Goal: Information Seeking & Learning: Learn about a topic

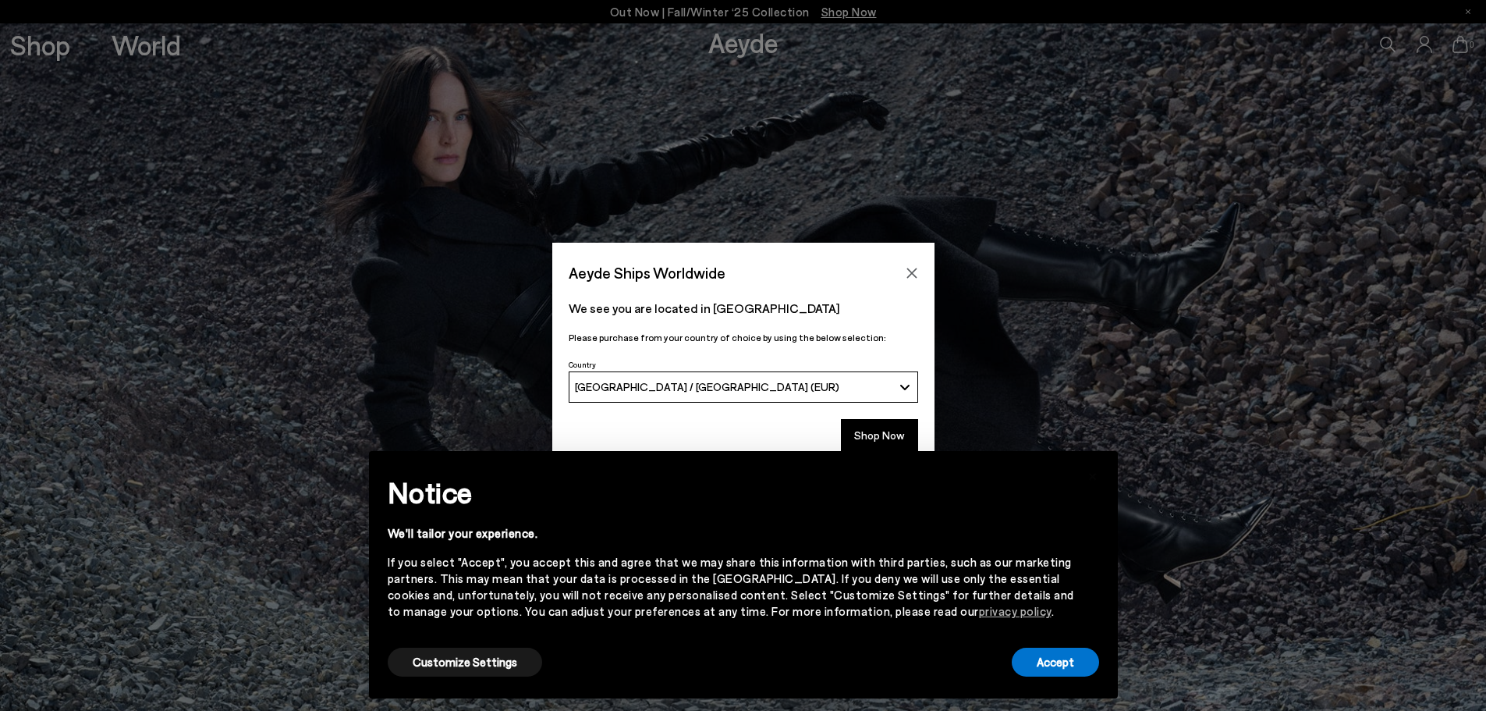
click at [900, 442] on div "× Notice We'll tailor your experience. If you select "Accept", you accept this …" at bounding box center [744, 574] width 774 height 272
click at [1071, 662] on button "Accept" at bounding box center [1055, 662] width 87 height 29
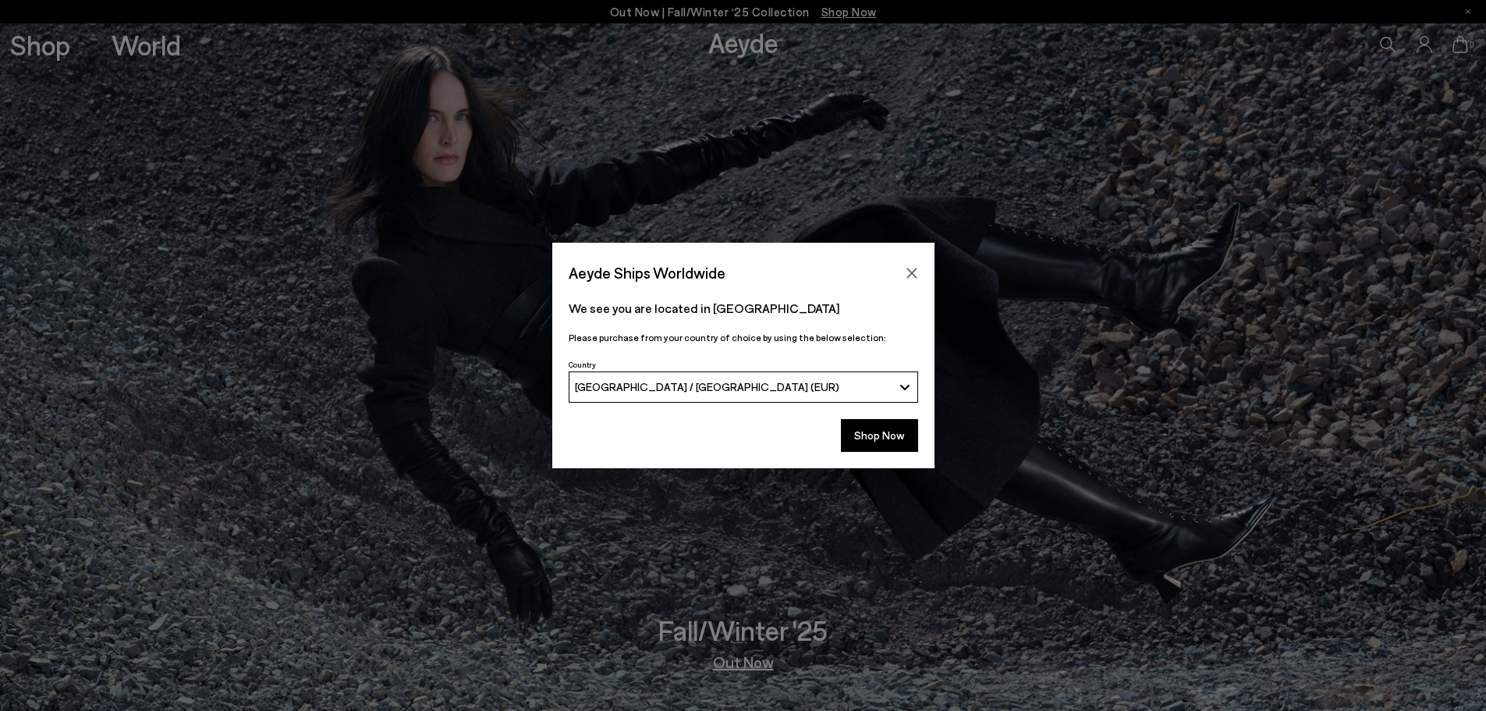
drag, startPoint x: 914, startPoint y: 271, endPoint x: 211, endPoint y: 19, distance: 747.7
click at [907, 263] on button "Close" at bounding box center [911, 272] width 23 height 23
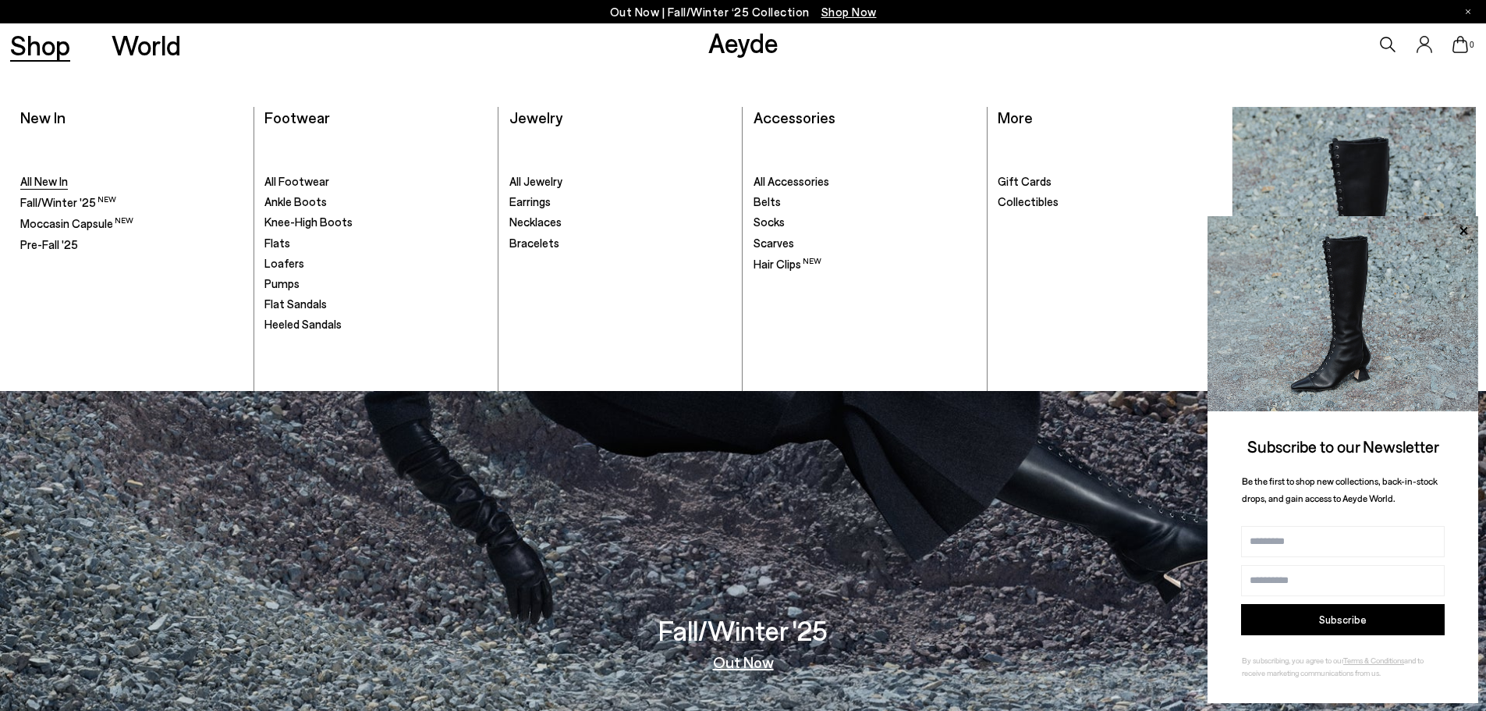
click at [44, 183] on span "All New In" at bounding box center [44, 181] width 48 height 14
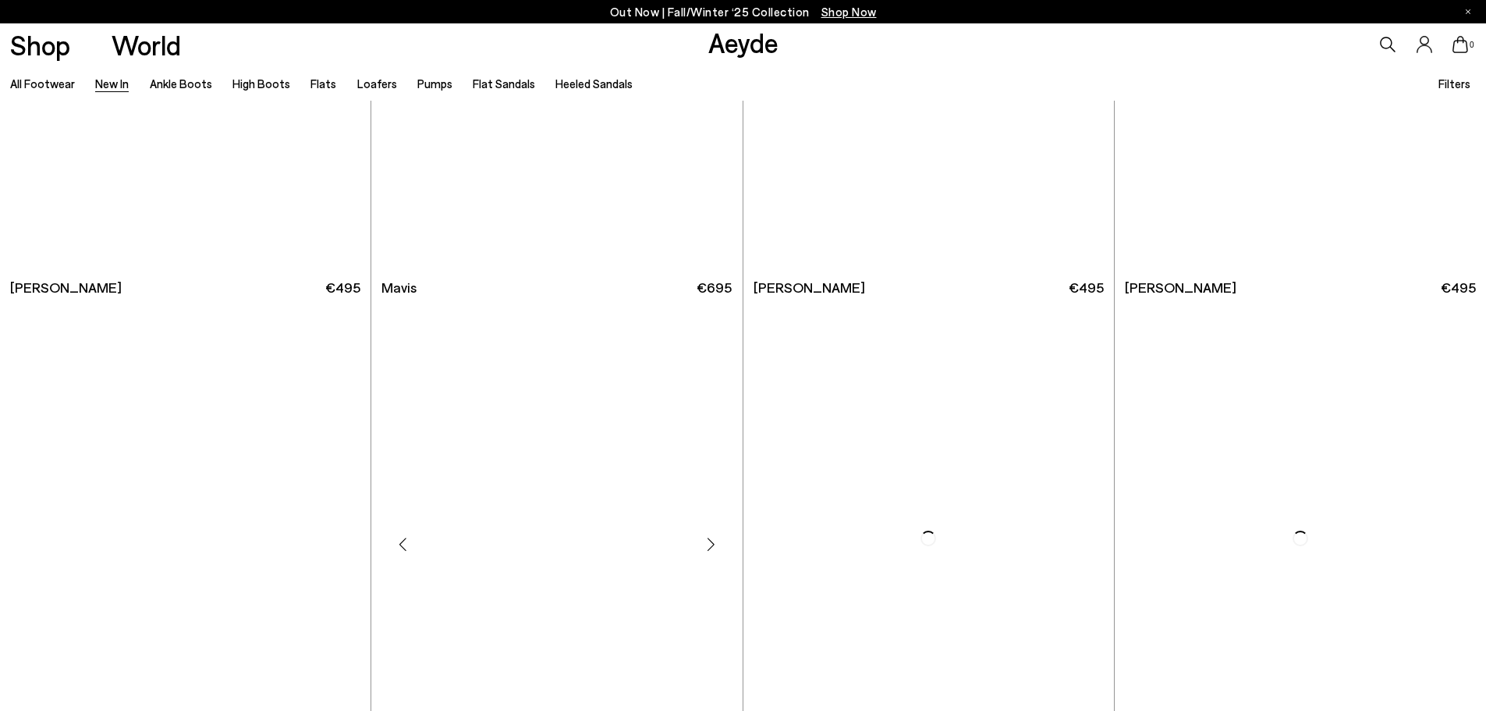
scroll to position [3043, 0]
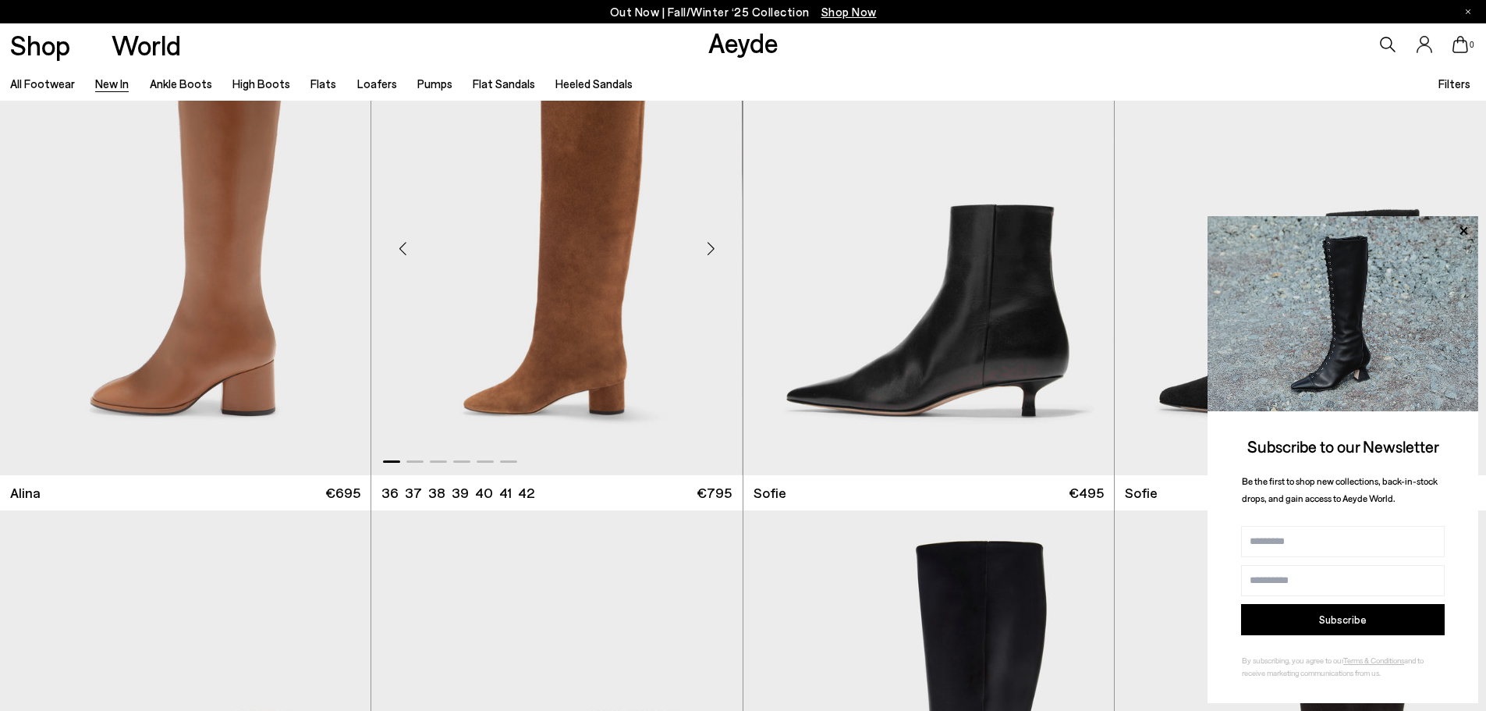
scroll to position [6241, 0]
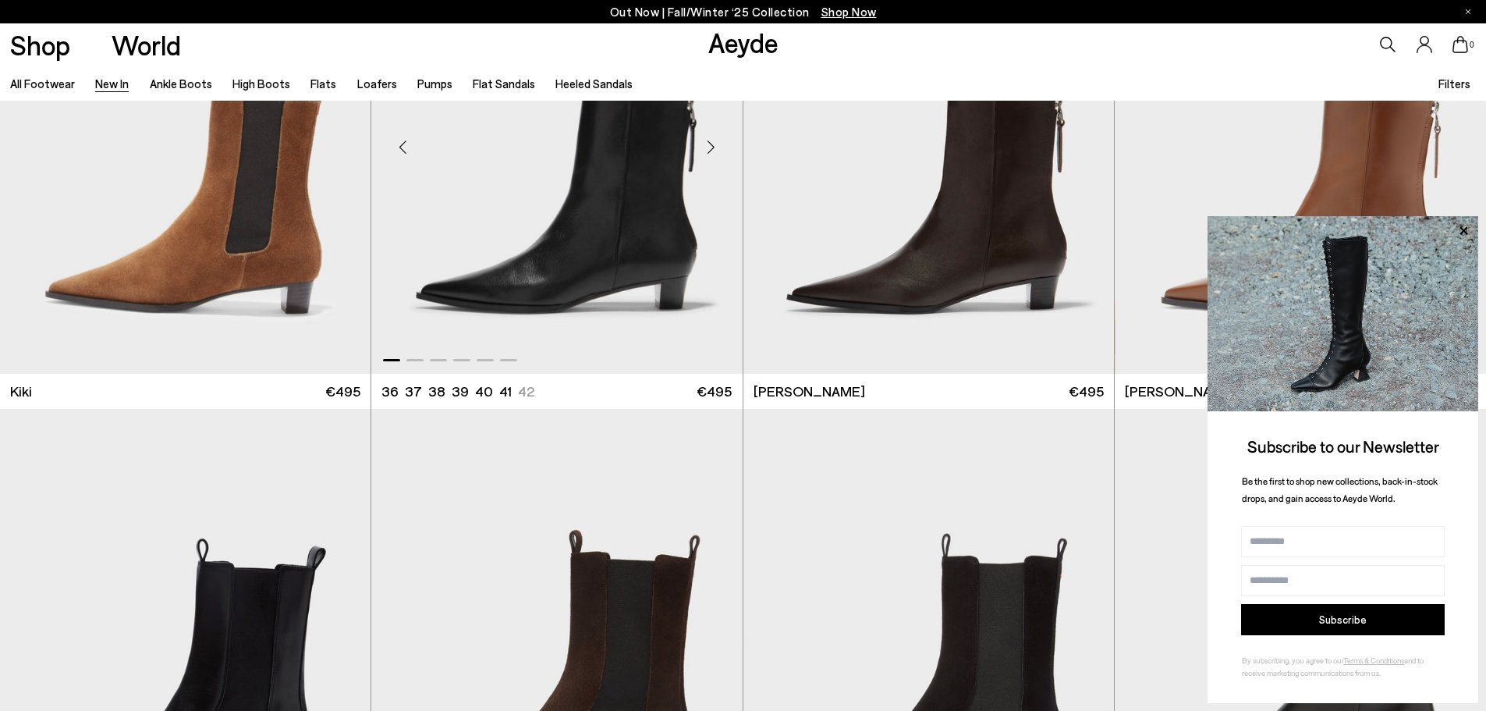
scroll to position [7568, 0]
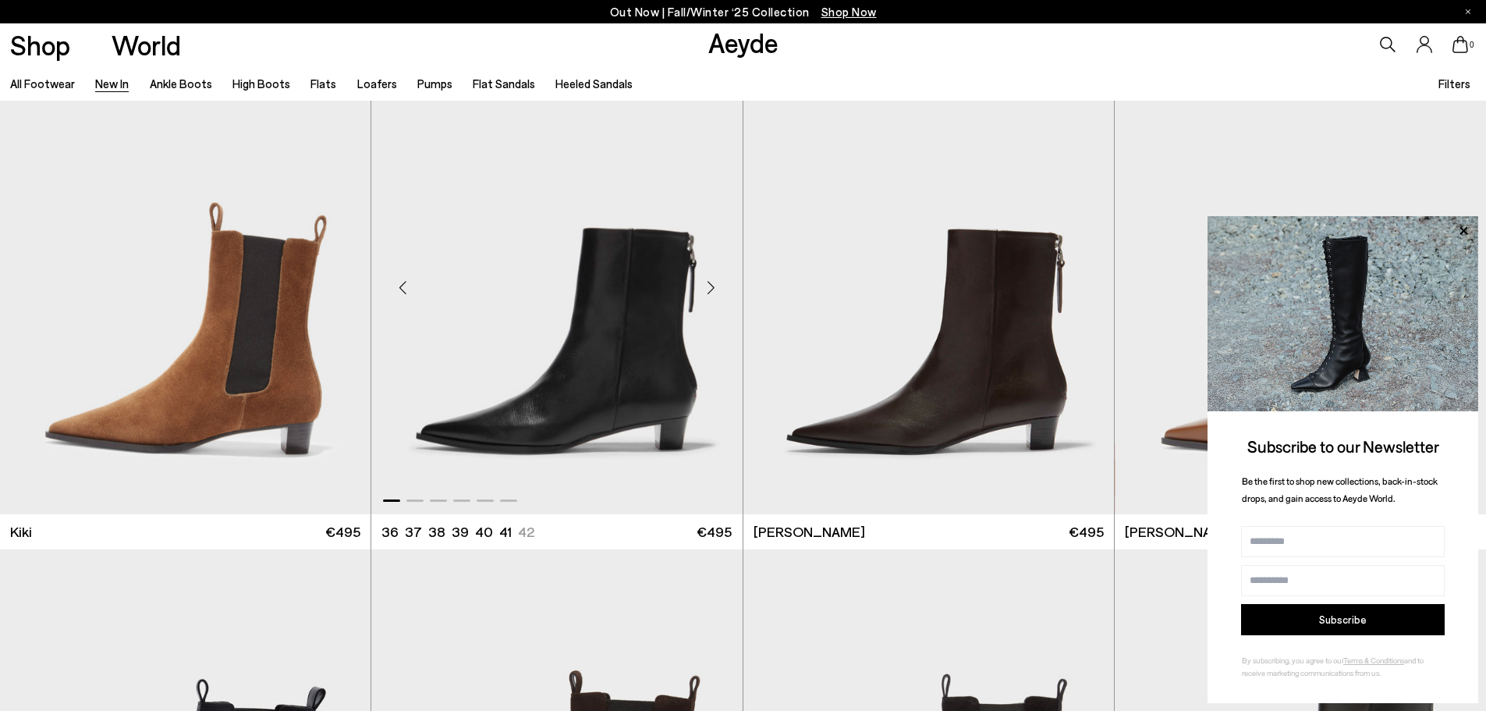
click at [648, 248] on img "1 / 6" at bounding box center [556, 281] width 371 height 466
click at [1466, 233] on icon at bounding box center [1464, 230] width 8 height 8
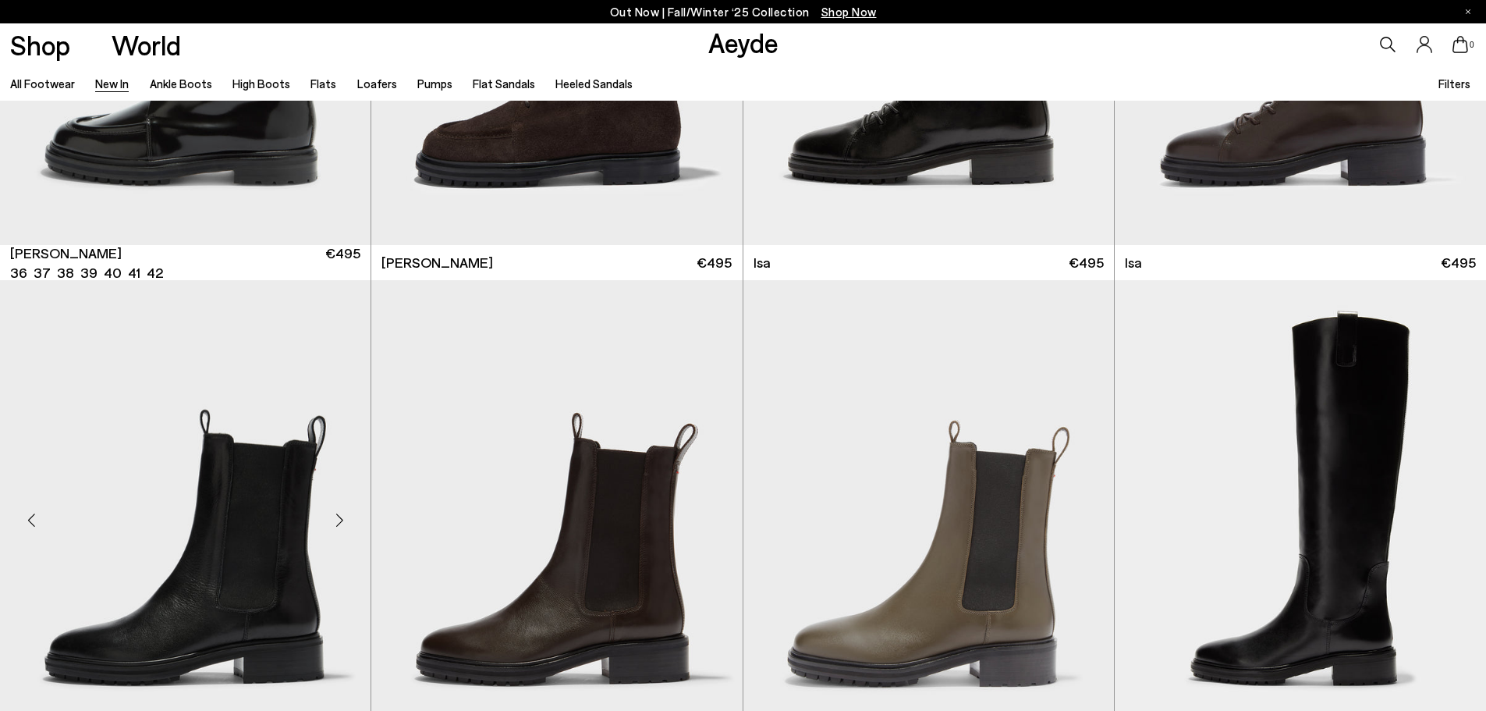
scroll to position [9654, 0]
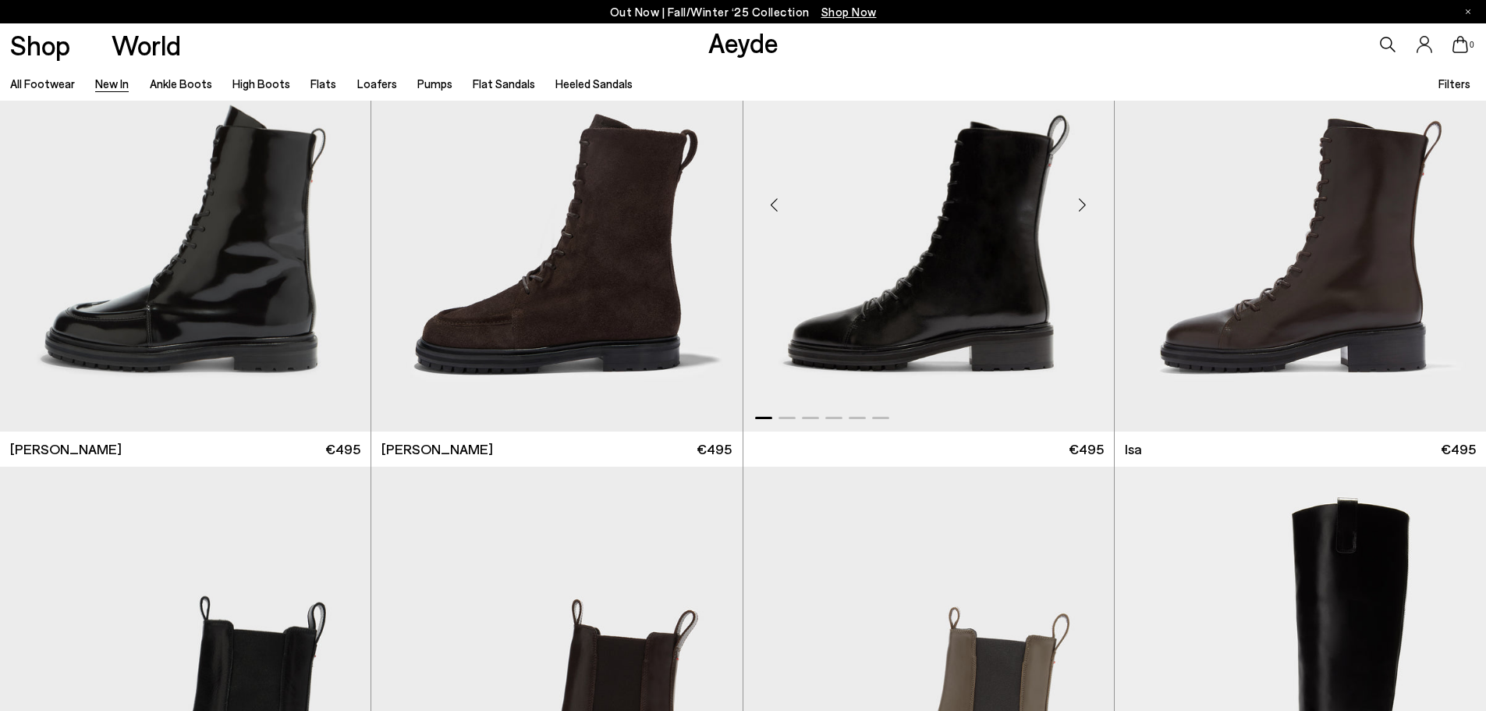
click at [964, 385] on img "1 / 6" at bounding box center [928, 199] width 371 height 466
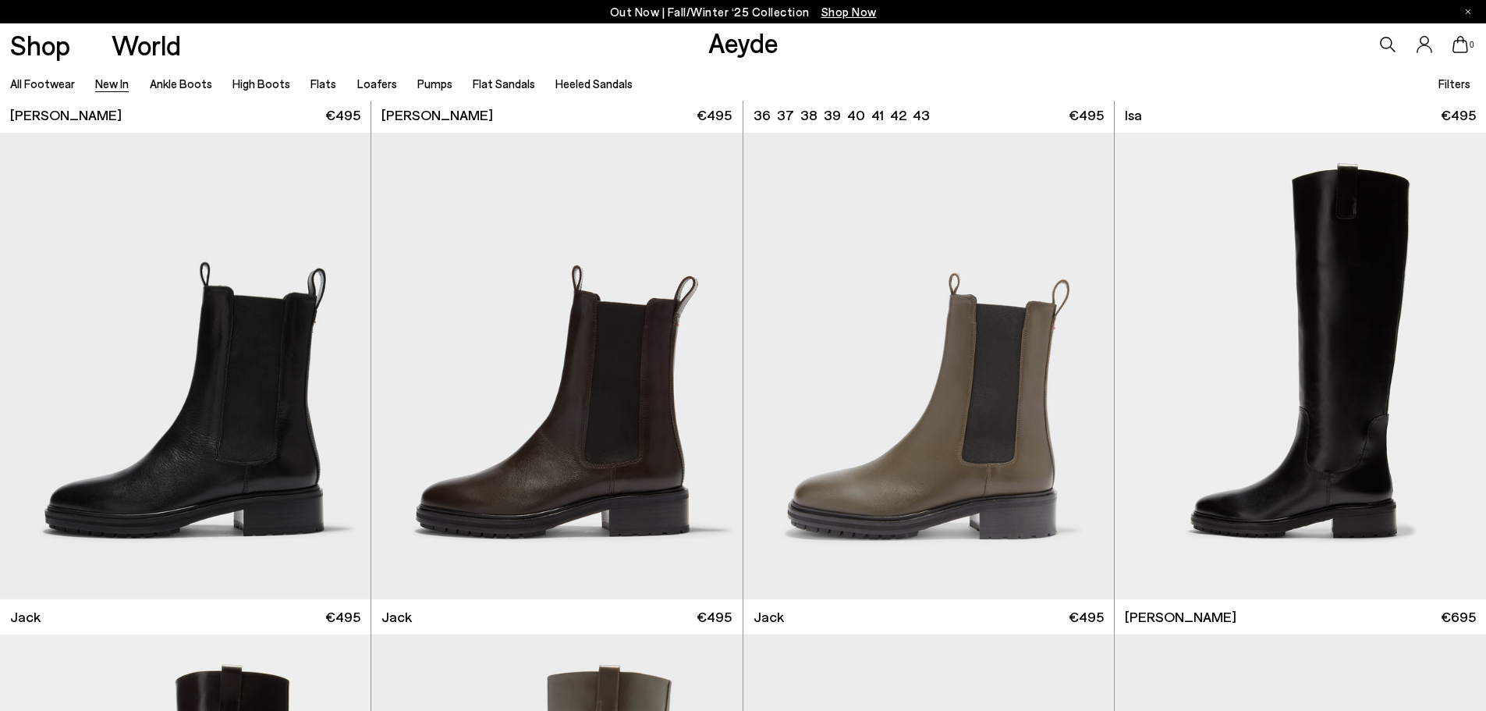
scroll to position [10152, 0]
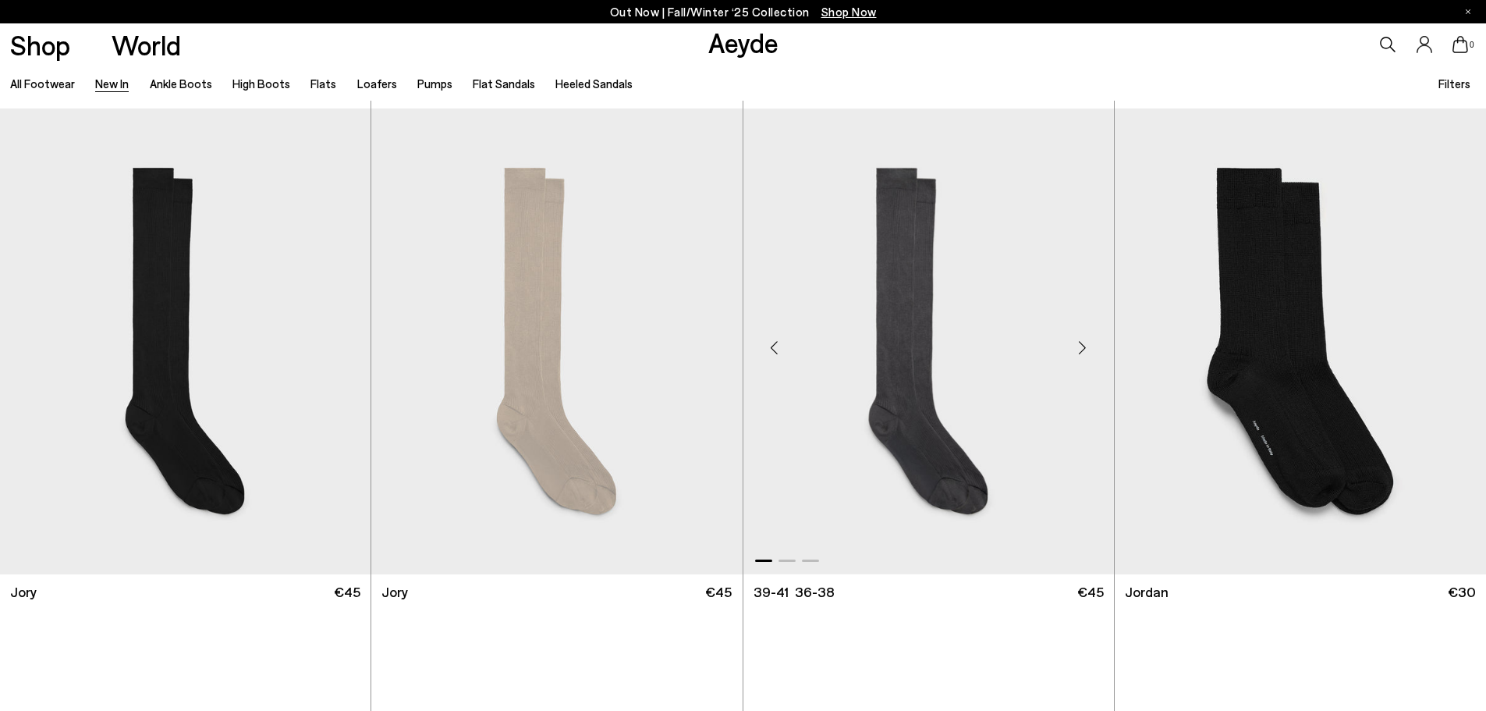
scroll to position [14052, 0]
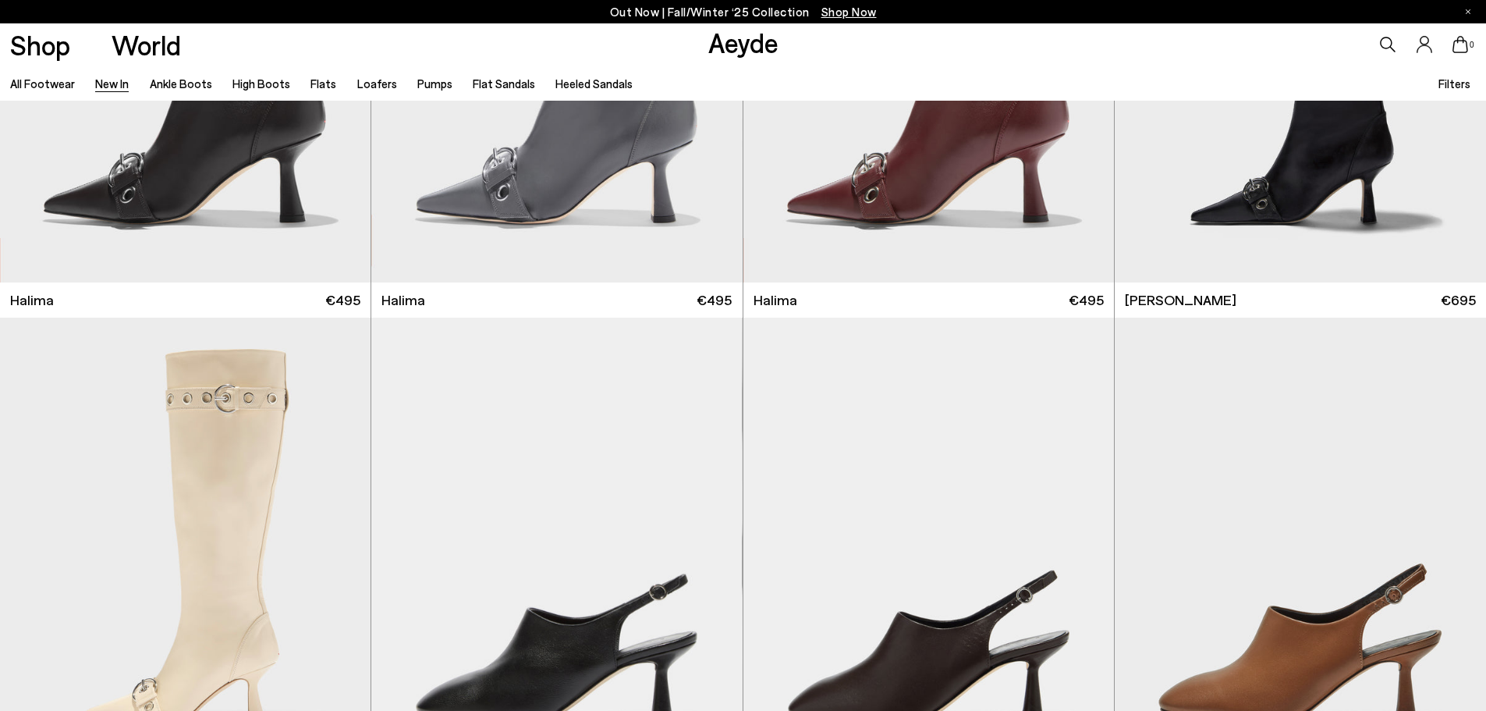
scroll to position [17096, 0]
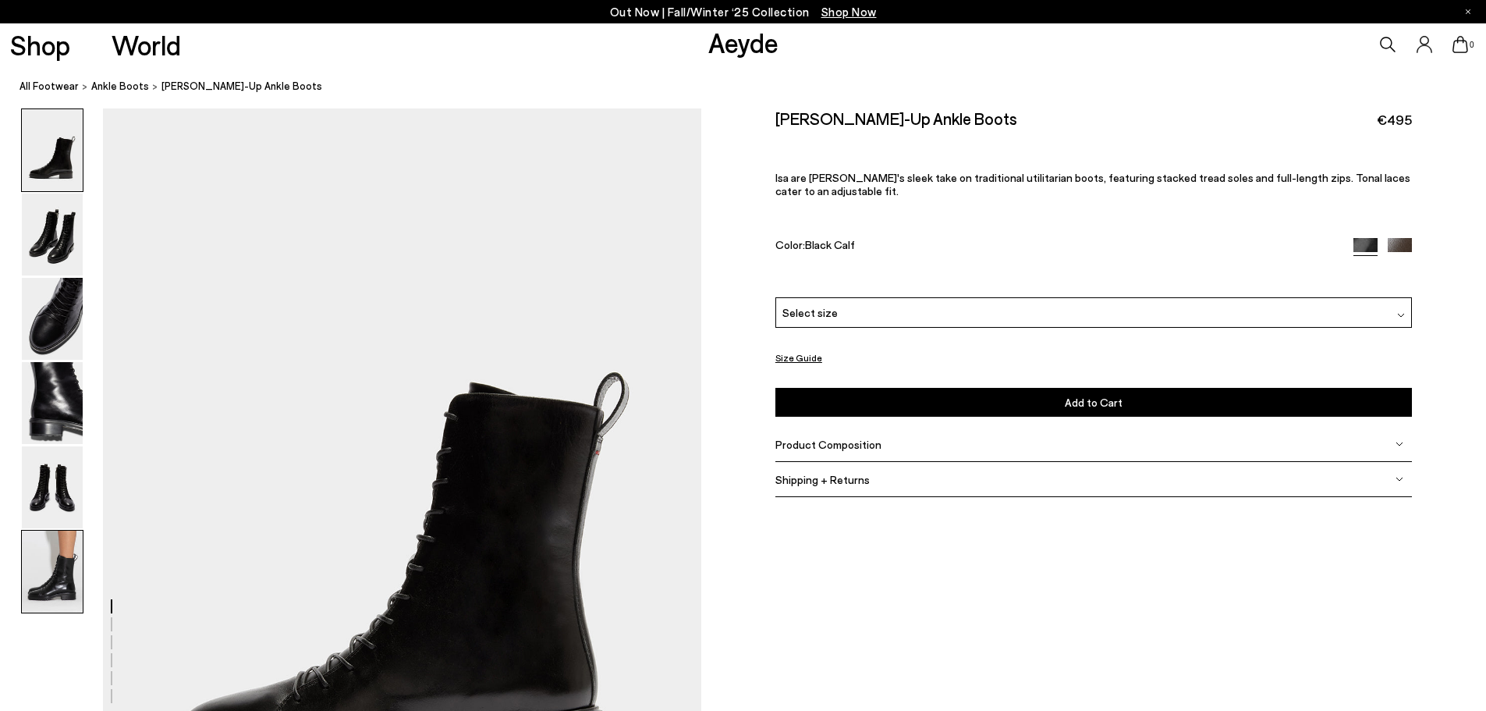
click at [69, 559] on img at bounding box center [52, 572] width 61 height 82
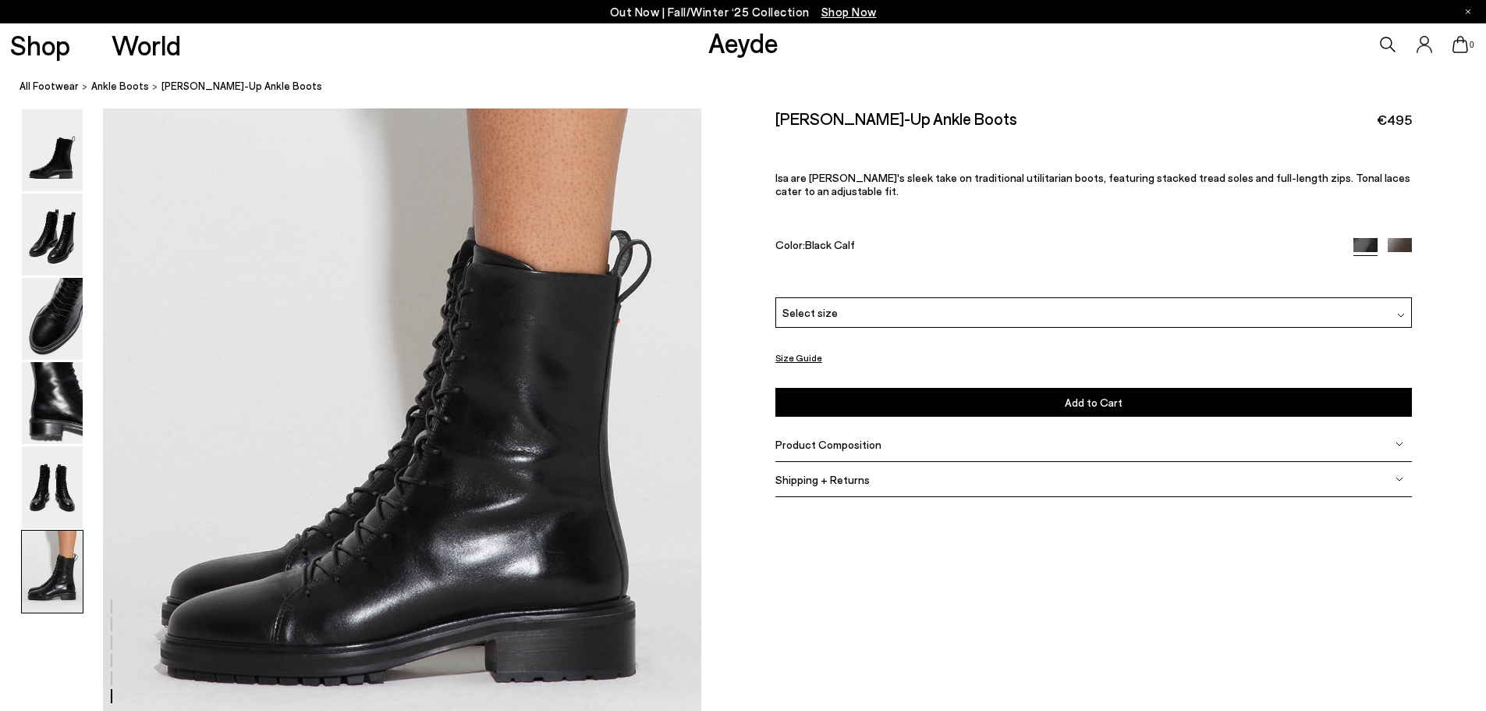
scroll to position [4108, 0]
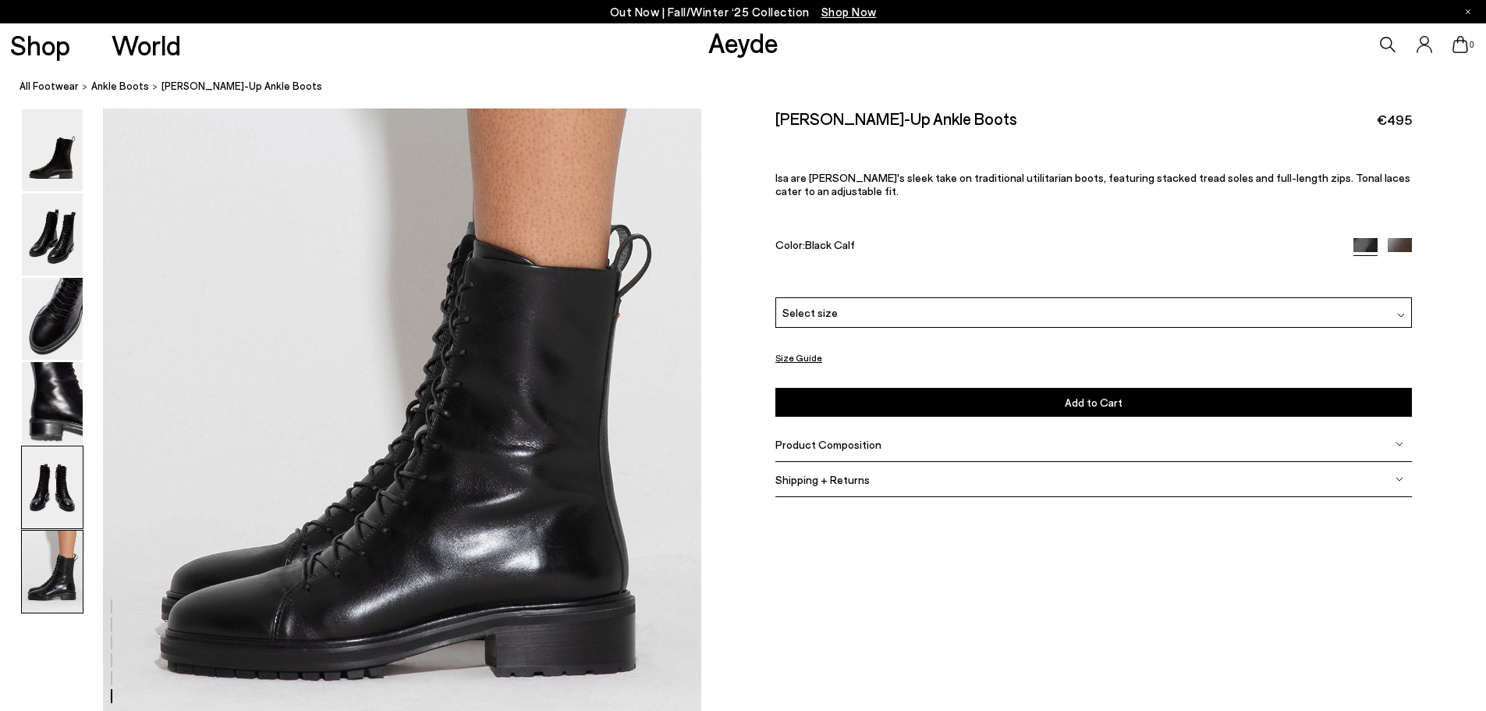
click at [26, 493] on img at bounding box center [52, 487] width 61 height 82
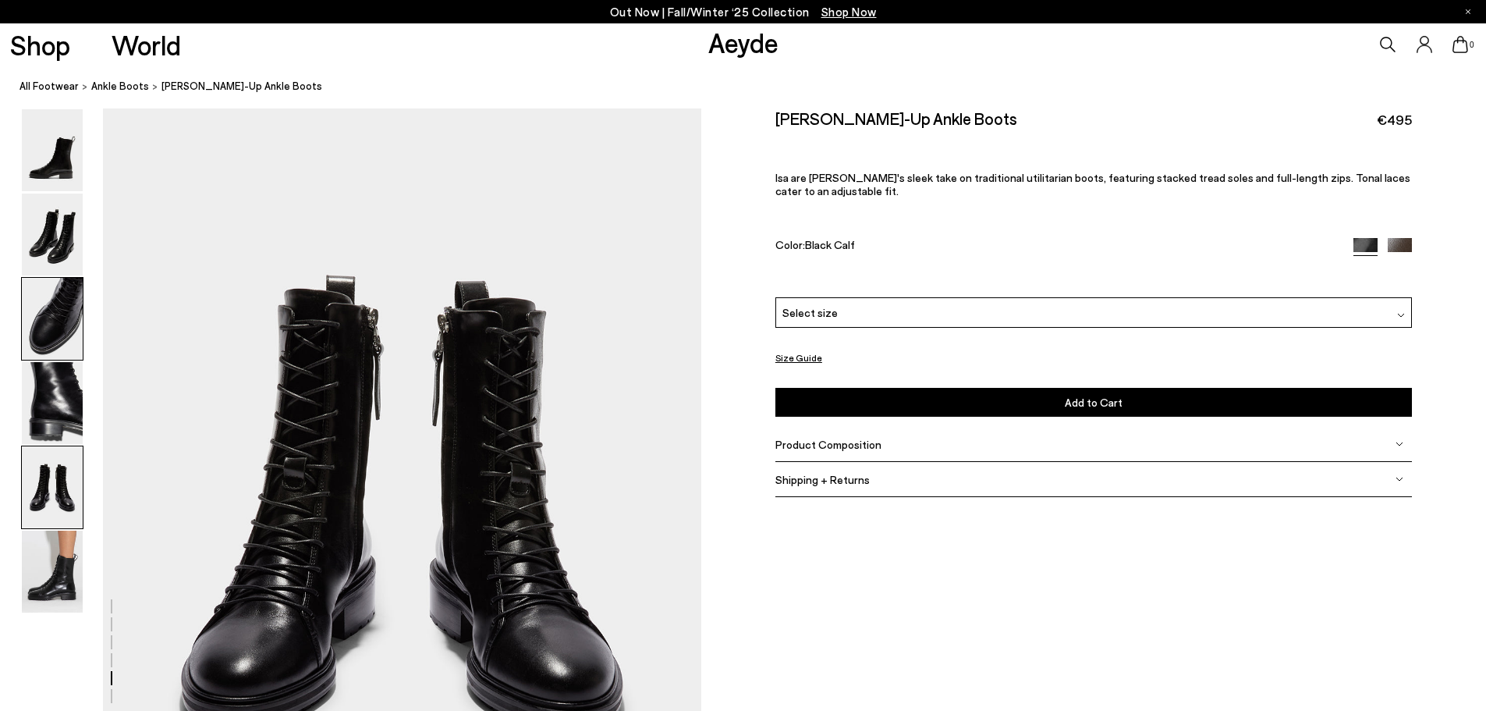
click at [59, 325] on img at bounding box center [52, 319] width 61 height 82
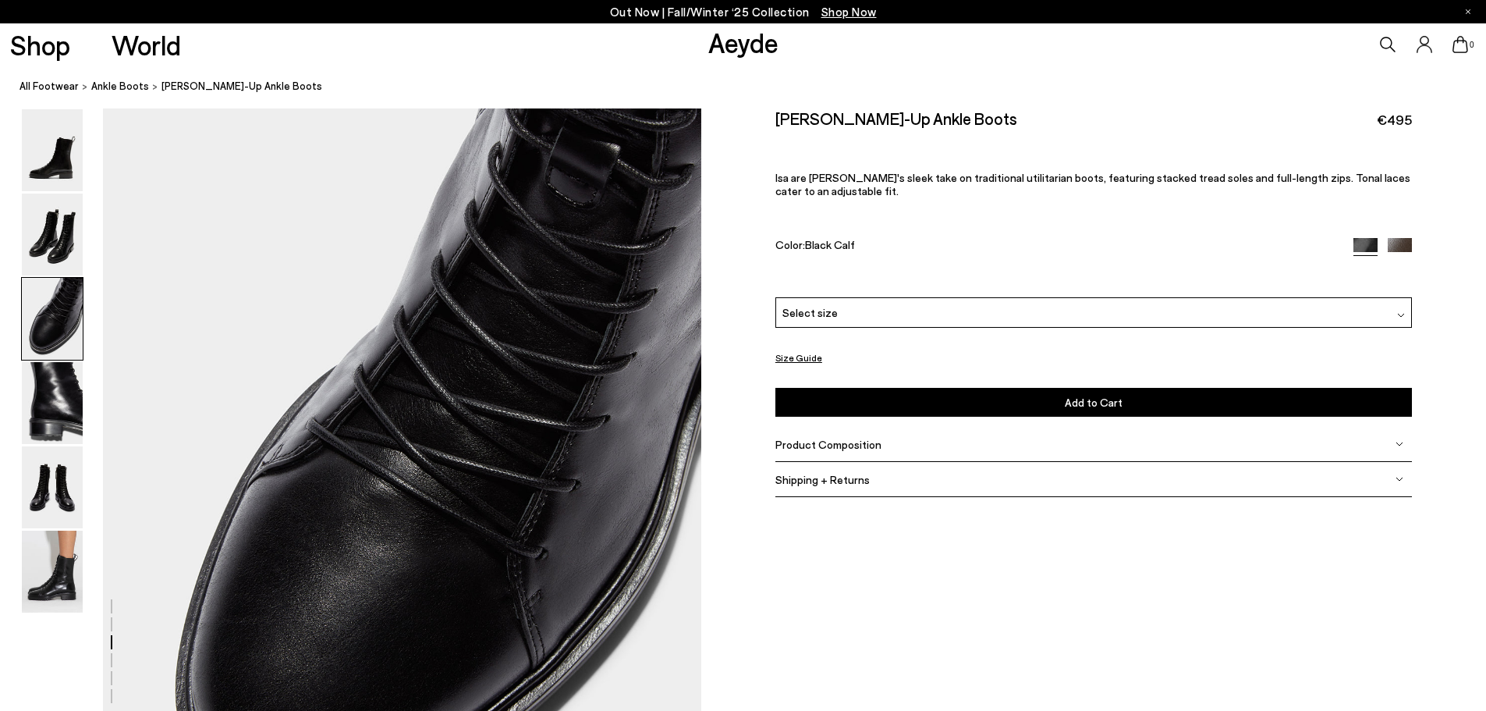
scroll to position [1601, 0]
